Goal: Find contact information: Find contact information

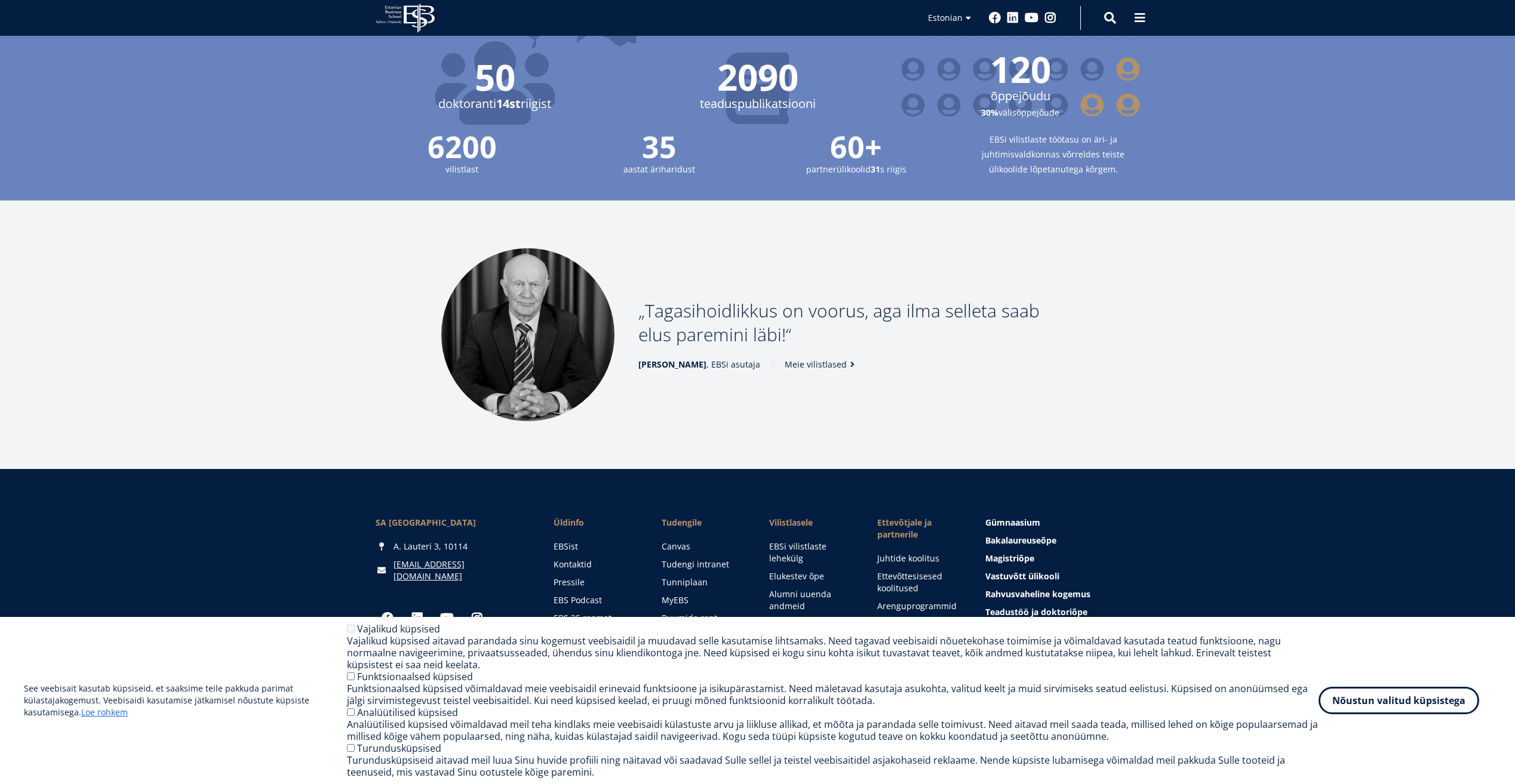
scroll to position [1391, 0]
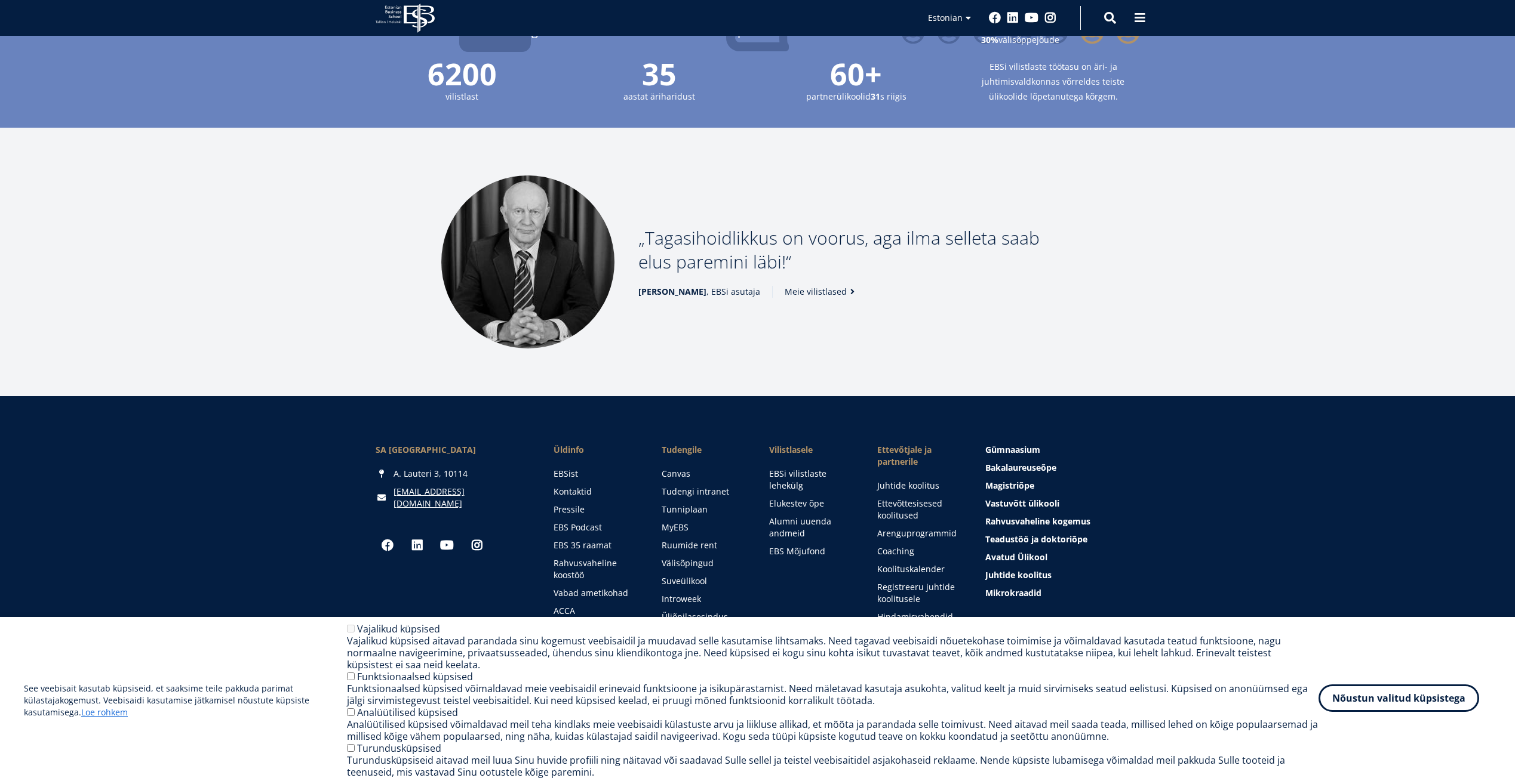
click at [1392, 696] on button "Nõustun valitud küpsistega" at bounding box center [1399, 698] width 161 height 27
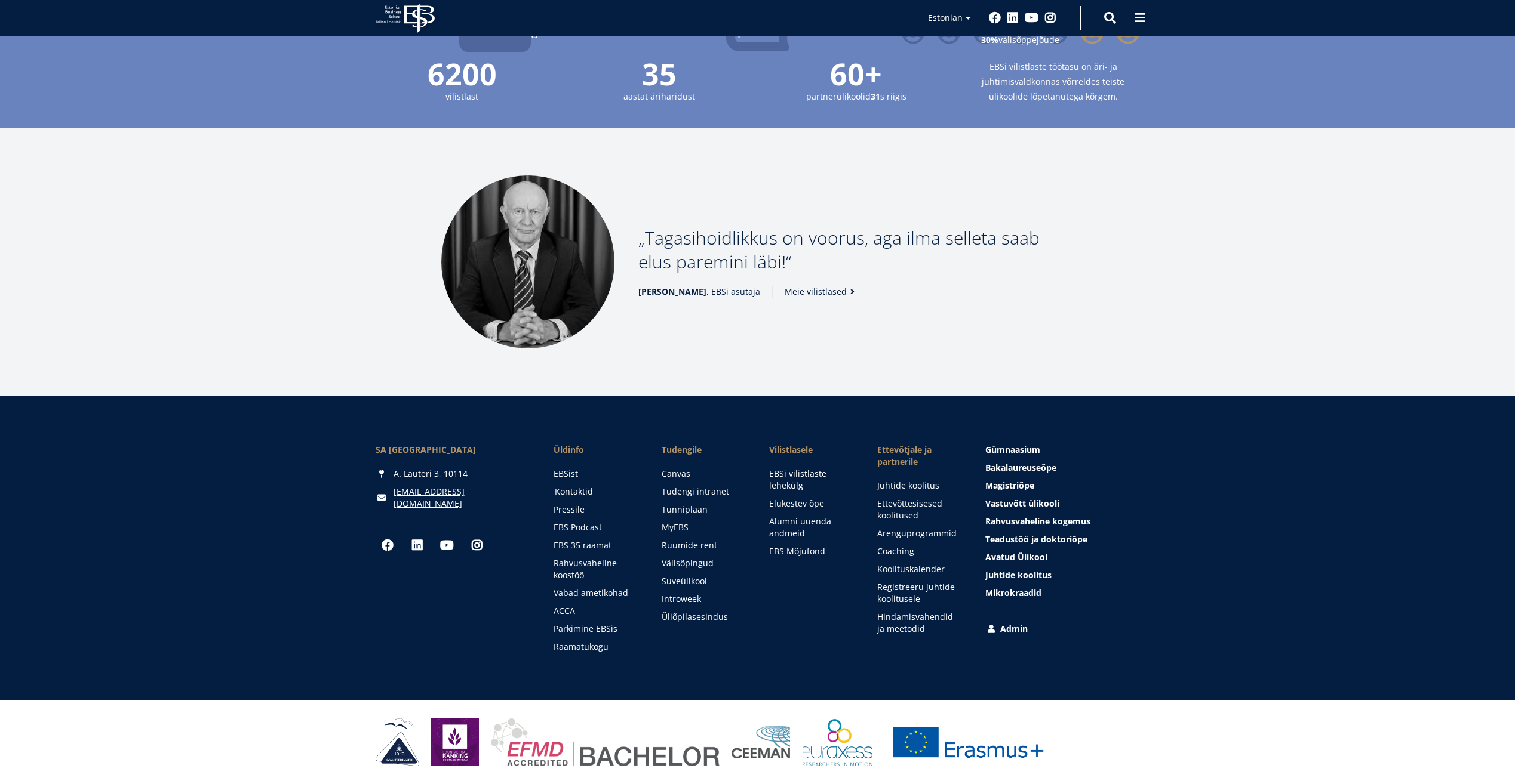
click at [566, 486] on link "Kontaktid" at bounding box center [597, 492] width 84 height 12
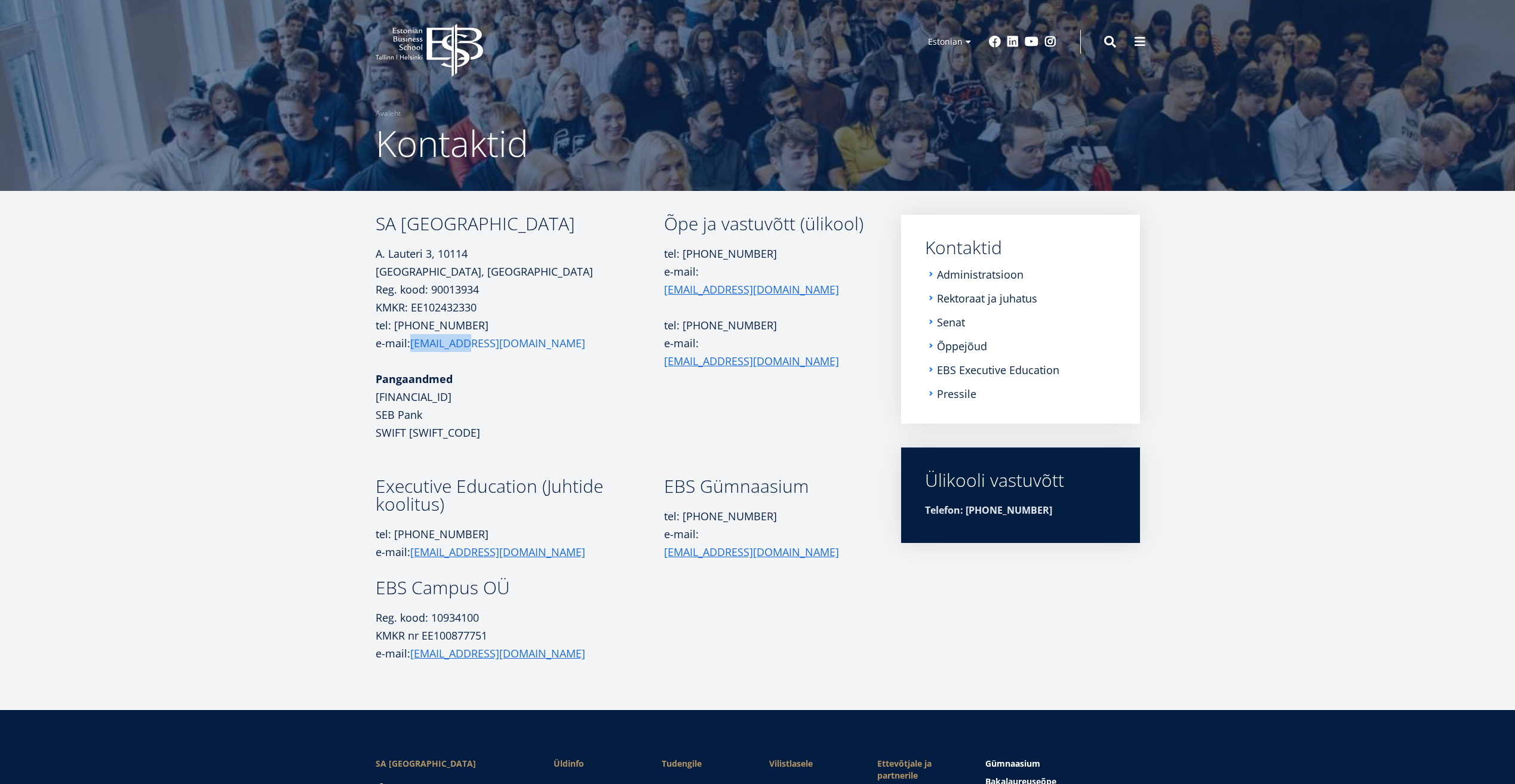
drag, startPoint x: 480, startPoint y: 342, endPoint x: 413, endPoint y: 344, distance: 67.0
click at [413, 344] on p "tel: +372 665 1300 e-mail: ebs@ebs.ee" at bounding box center [520, 334] width 288 height 36
copy link "[EMAIL_ADDRESS][DOMAIN_NAME]"
